Goal: Navigation & Orientation: Find specific page/section

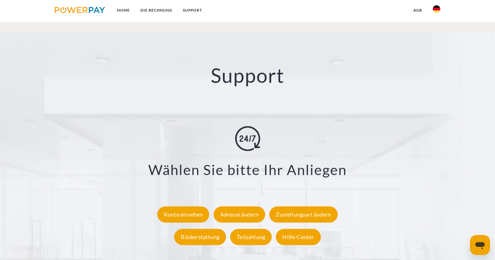
scroll to position [1158, 0]
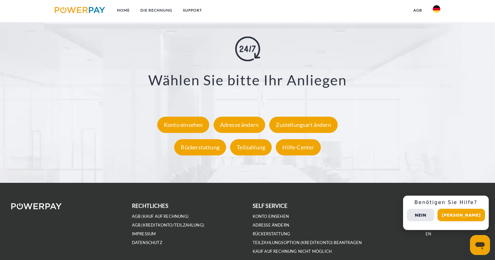
click at [435, 8] on img at bounding box center [437, 9] width 8 height 8
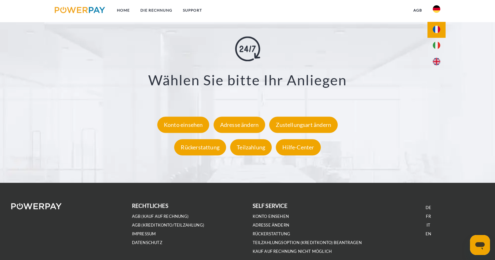
click at [438, 29] on img at bounding box center [437, 30] width 8 height 8
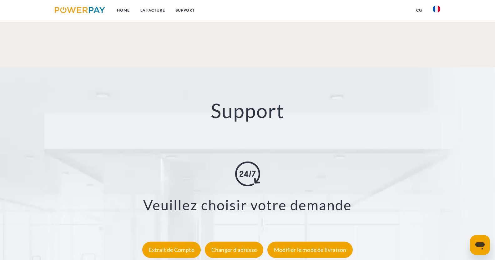
scroll to position [1158, 0]
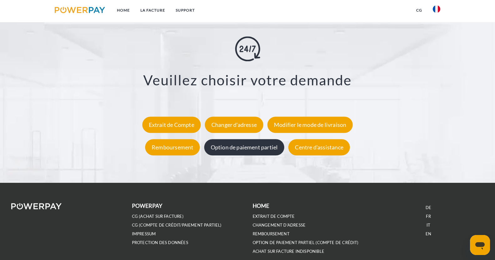
click at [243, 144] on div "Option de paiement partiel" at bounding box center [244, 148] width 80 height 16
